Goal: Task Accomplishment & Management: Use online tool/utility

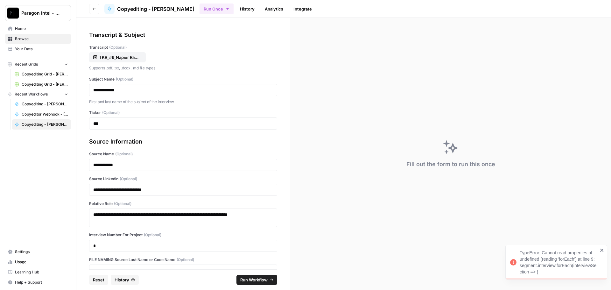
scroll to position [4, 0]
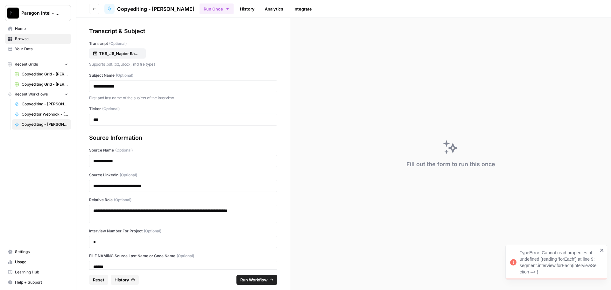
click at [25, 29] on span "Home" at bounding box center [41, 29] width 53 height 6
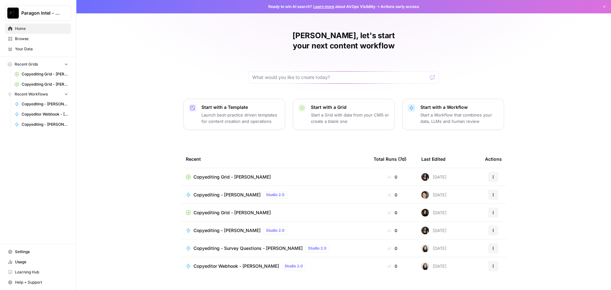
click at [25, 38] on span "Browse" at bounding box center [41, 39] width 53 height 6
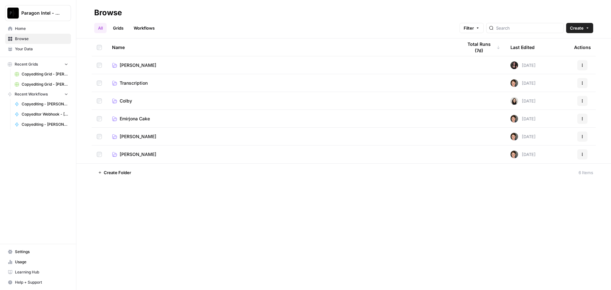
click at [141, 141] on td "[PERSON_NAME]" at bounding box center [282, 137] width 351 height 18
click at [145, 138] on span "[PERSON_NAME]" at bounding box center [138, 136] width 37 height 6
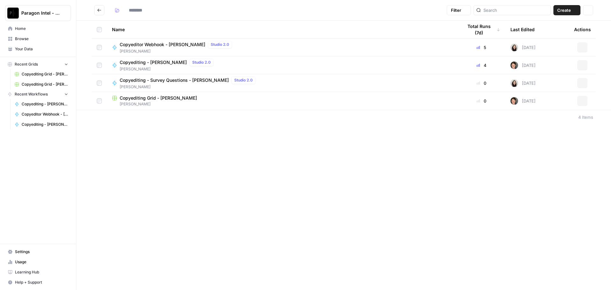
type input "**********"
click at [147, 101] on span "Copyediting Grid - [PERSON_NAME]" at bounding box center [158, 98] width 77 height 6
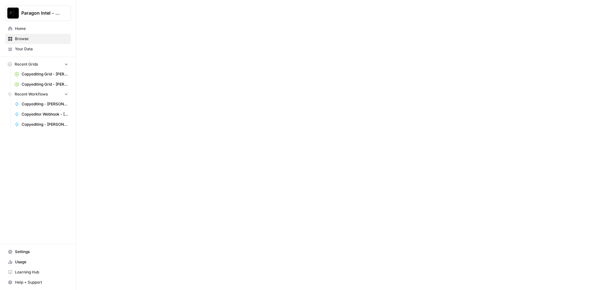
click at [147, 101] on div at bounding box center [343, 145] width 535 height 290
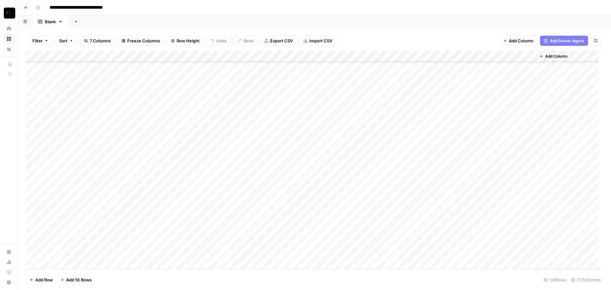
scroll to position [1221, 0]
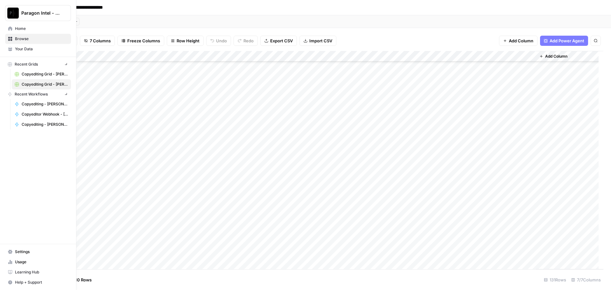
click at [11, 30] on link "Home" at bounding box center [38, 29] width 66 height 10
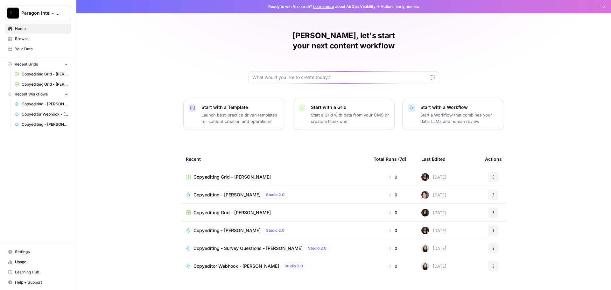
click at [235, 209] on span "Copyediting Grid - [PERSON_NAME]" at bounding box center [232, 212] width 77 height 6
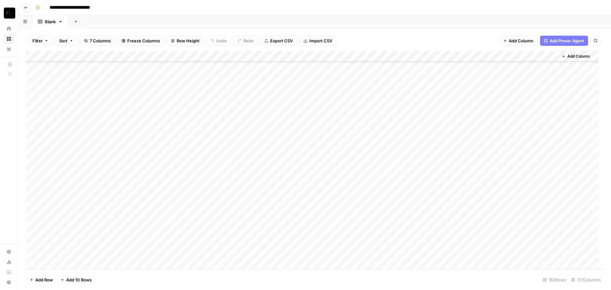
scroll to position [1556, 0]
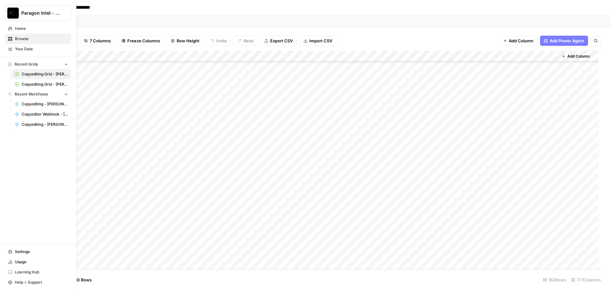
click at [10, 31] on link "Home" at bounding box center [38, 29] width 66 height 10
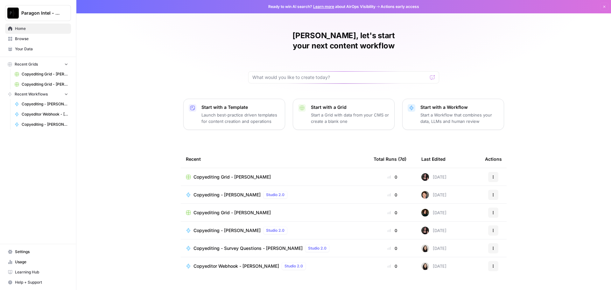
click at [37, 40] on span "Browse" at bounding box center [41, 39] width 53 height 6
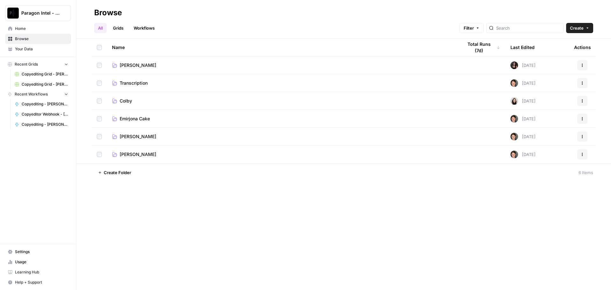
click at [136, 136] on span "[PERSON_NAME]" at bounding box center [138, 136] width 37 height 6
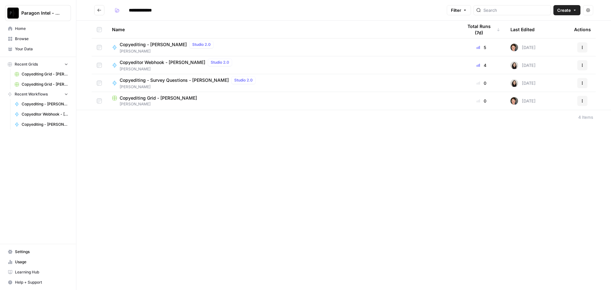
click at [150, 50] on span "[PERSON_NAME]" at bounding box center [168, 51] width 96 height 6
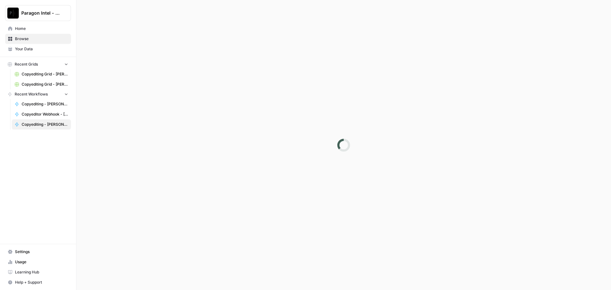
click at [150, 50] on div at bounding box center [343, 145] width 535 height 290
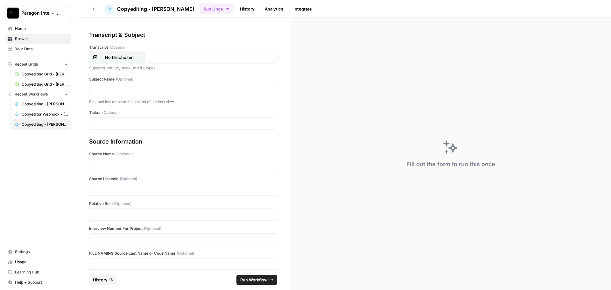
click at [127, 57] on p "No file chosen" at bounding box center [119, 57] width 41 height 6
click at [103, 88] on p at bounding box center [183, 90] width 180 height 6
